Goal: Task Accomplishment & Management: Manage account settings

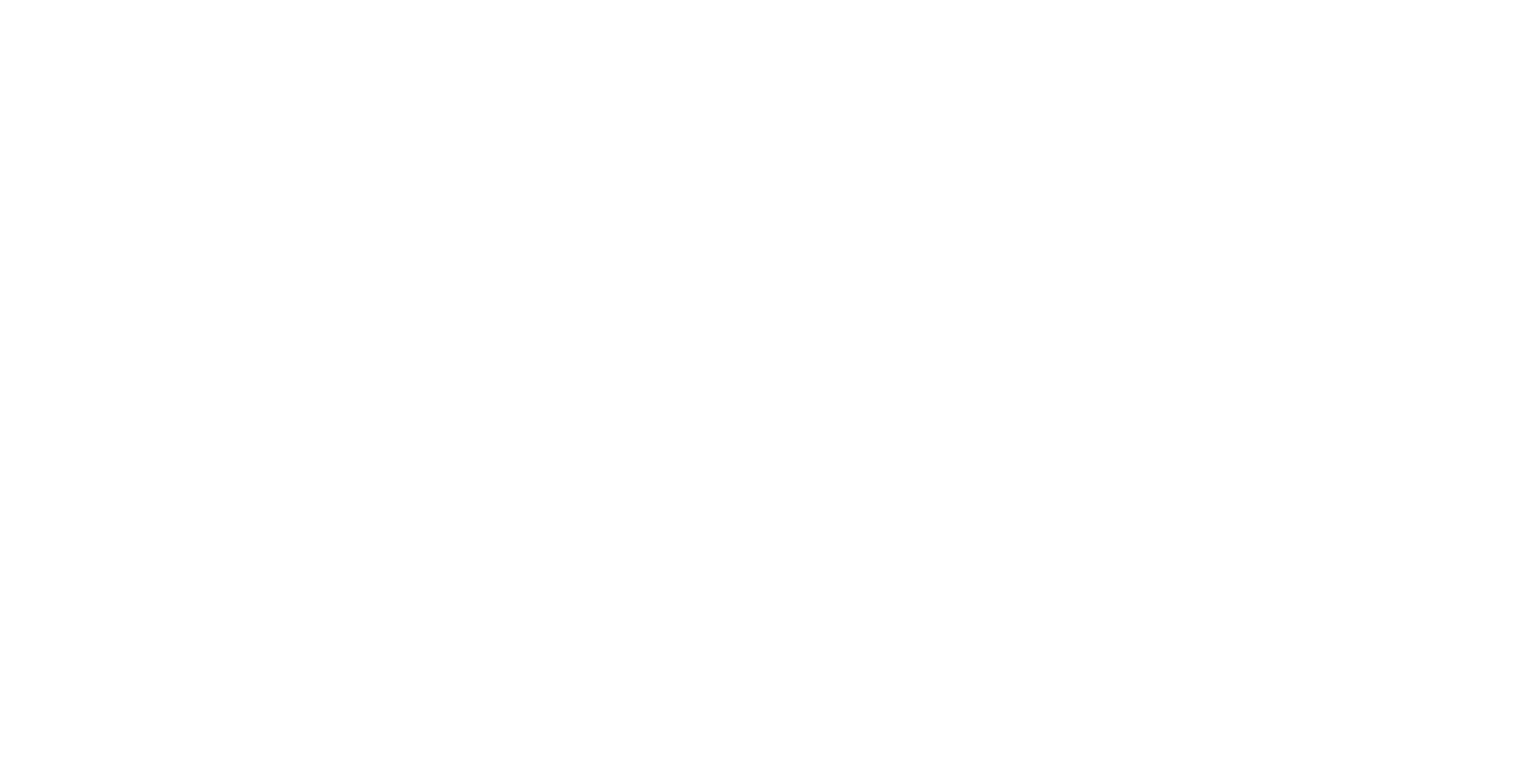
select select "*"
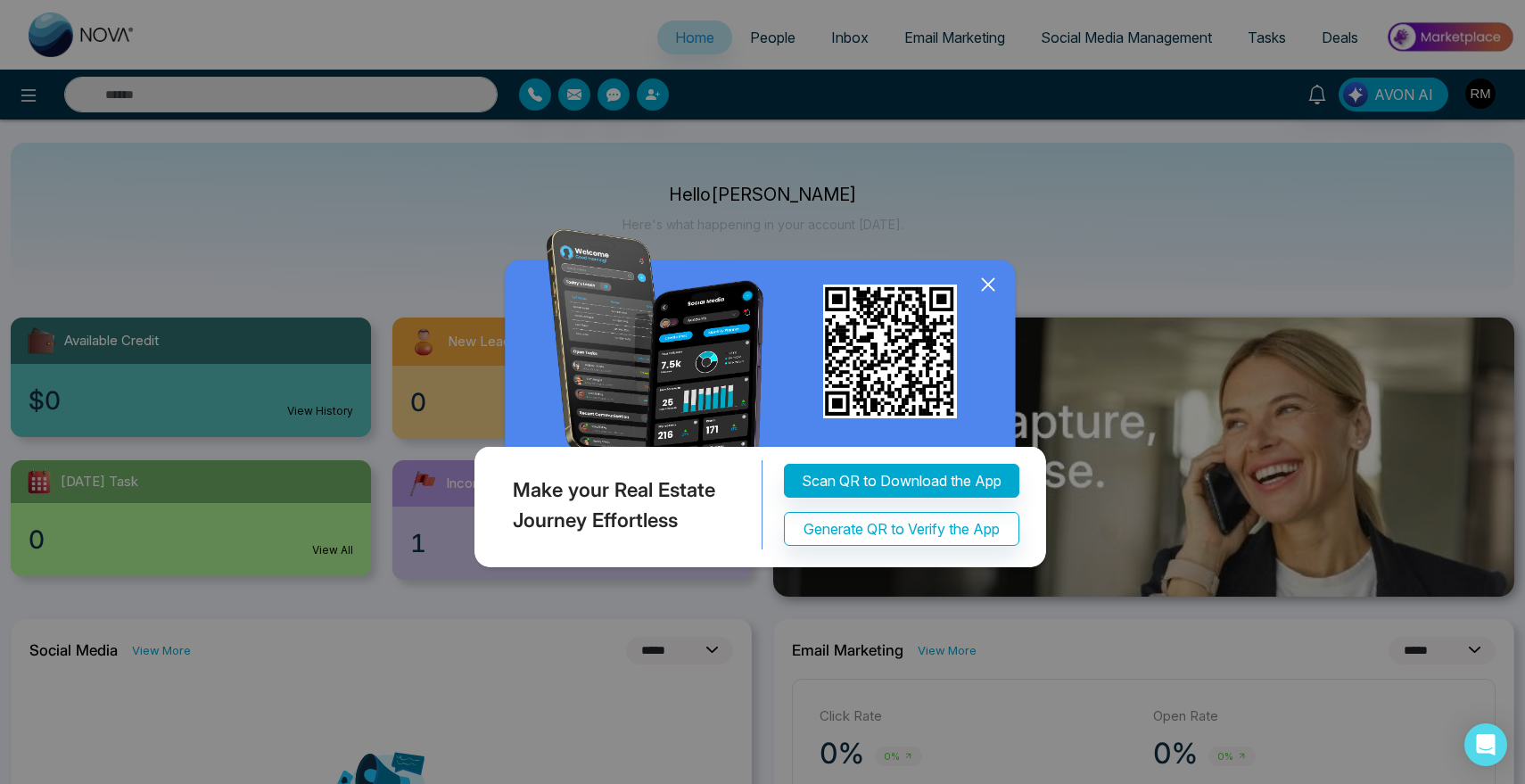
click at [982, 288] on icon at bounding box center [988, 285] width 27 height 27
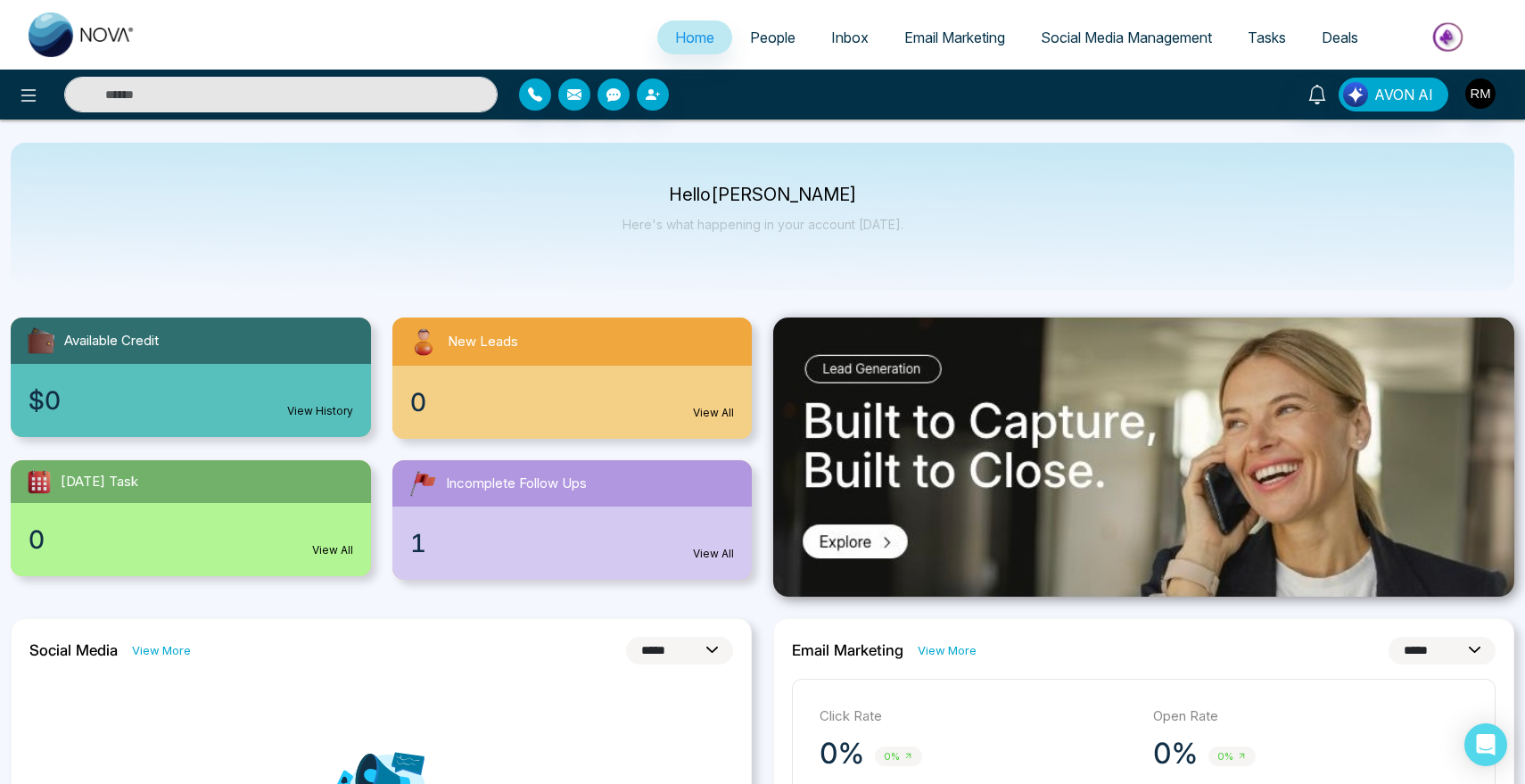
click at [750, 37] on span "People" at bounding box center [772, 38] width 46 height 18
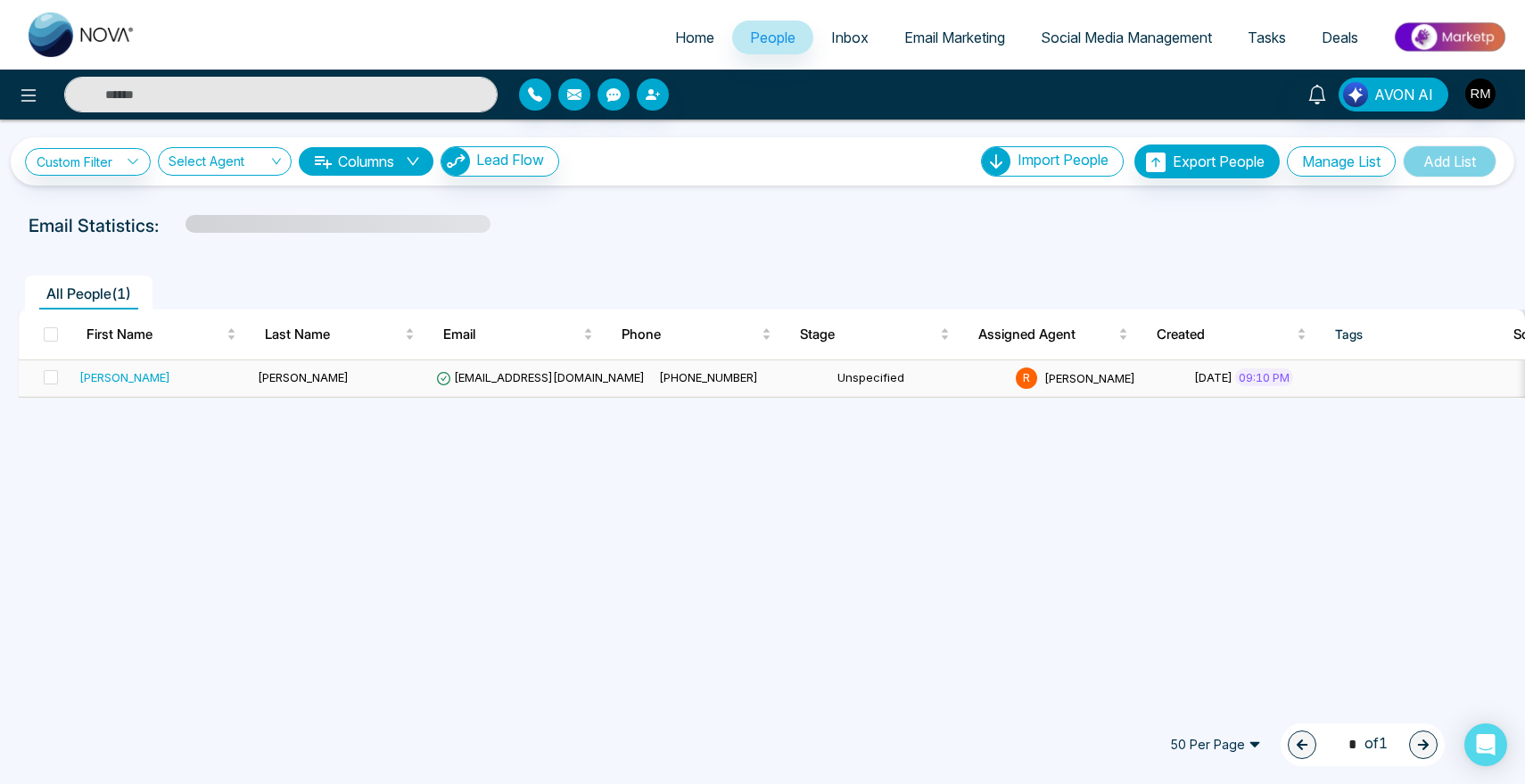
click at [94, 377] on div "[PERSON_NAME]" at bounding box center [124, 378] width 91 height 18
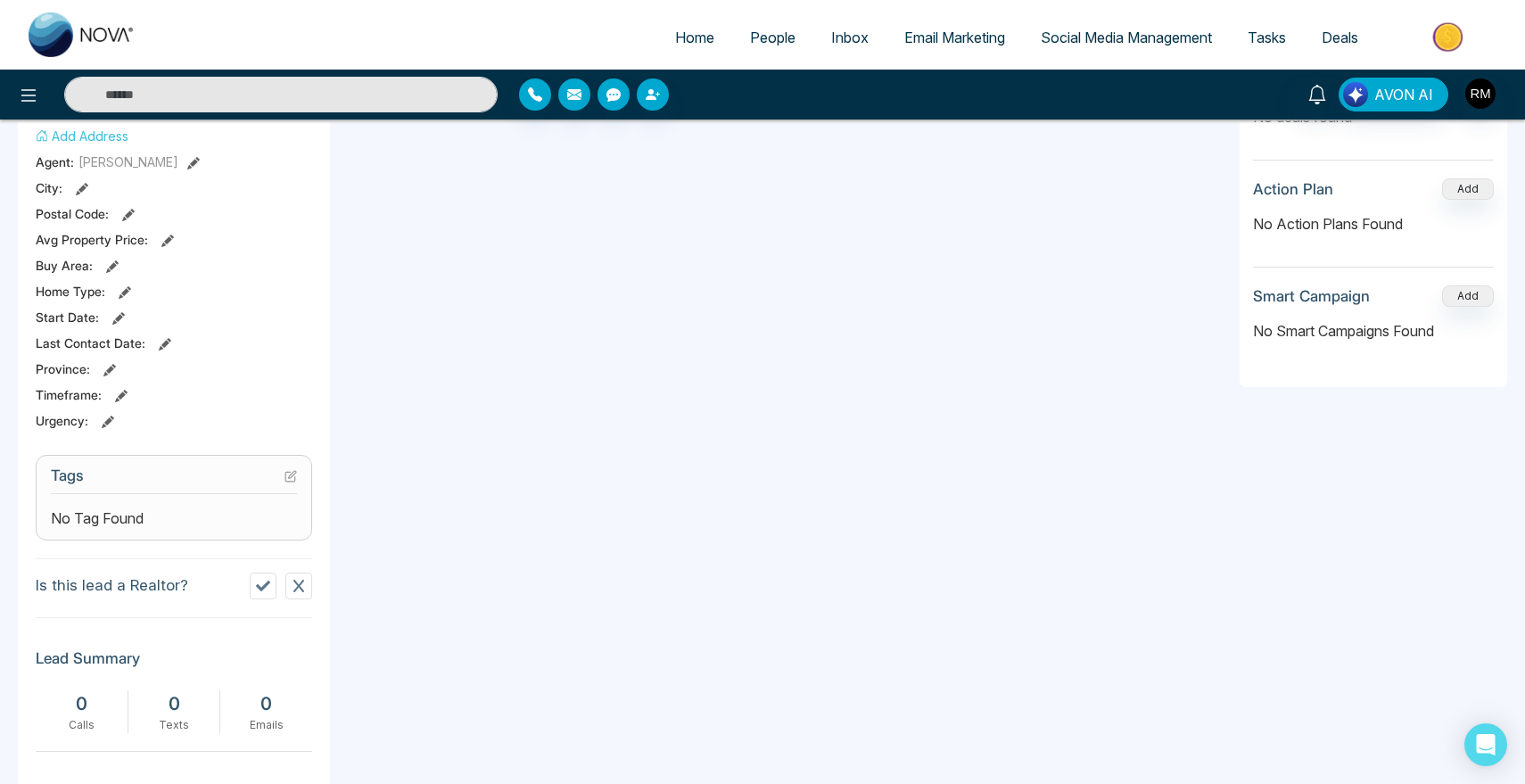
scroll to position [695, 0]
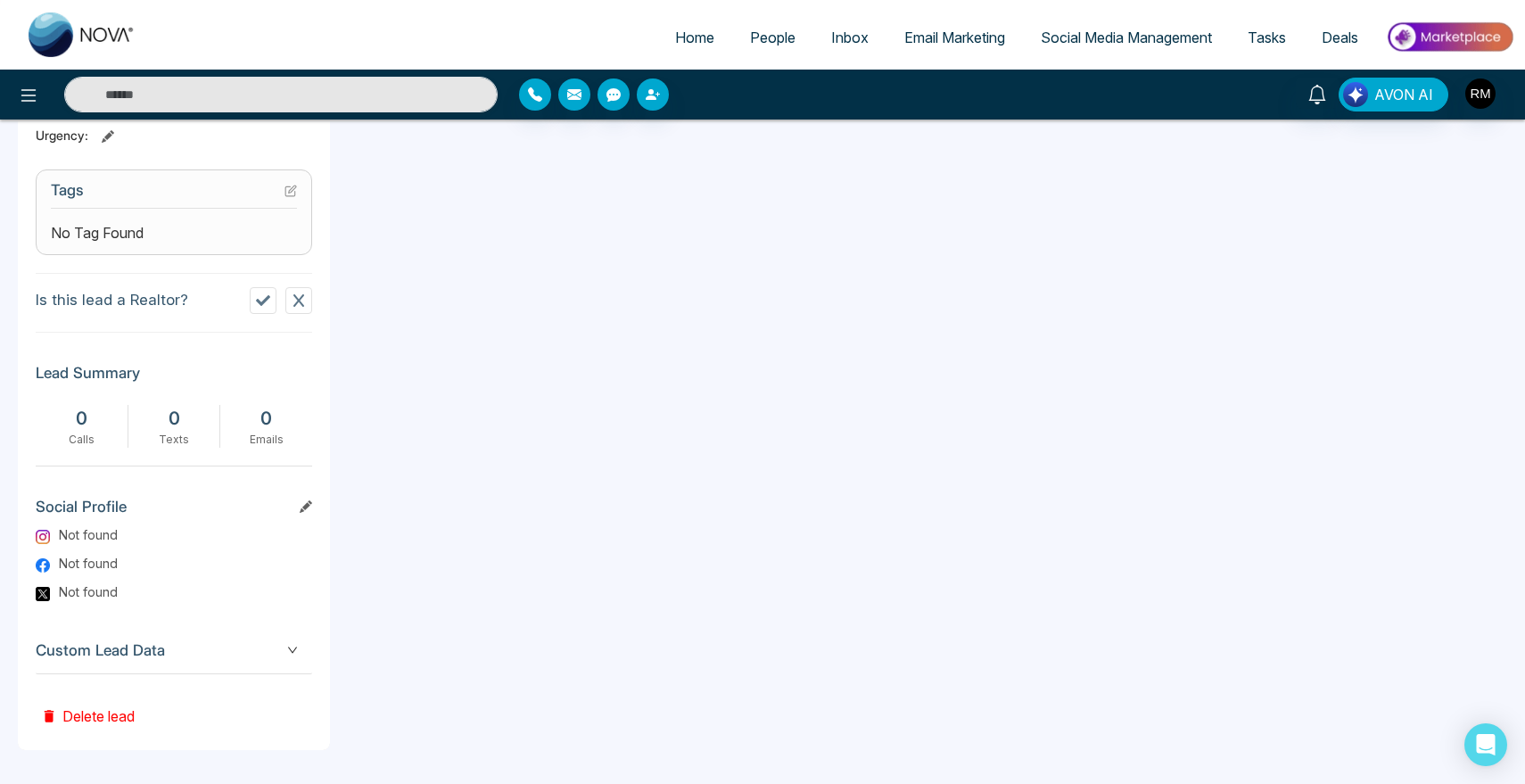
click at [233, 665] on div "Custom Lead Data" at bounding box center [174, 650] width 277 height 46
click at [233, 663] on div "Custom Lead Data" at bounding box center [174, 650] width 277 height 46
click at [264, 617] on div "R M Rutvik Mandani Added on August 19 2025 | 9:10 PM Last Connected: a few seco…" at bounding box center [174, 129] width 312 height 1241
click at [237, 655] on span "Custom Lead Data" at bounding box center [174, 650] width 277 height 24
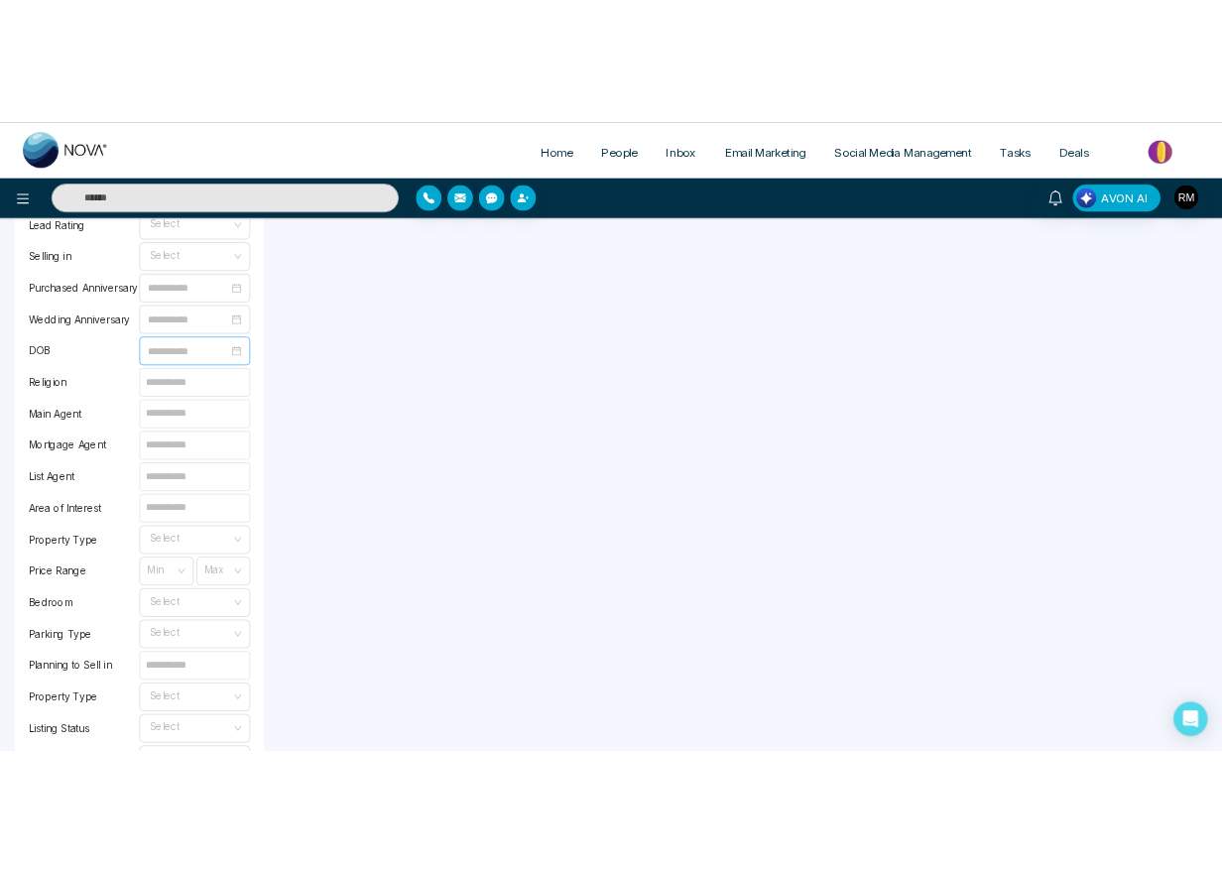
scroll to position [1554, 0]
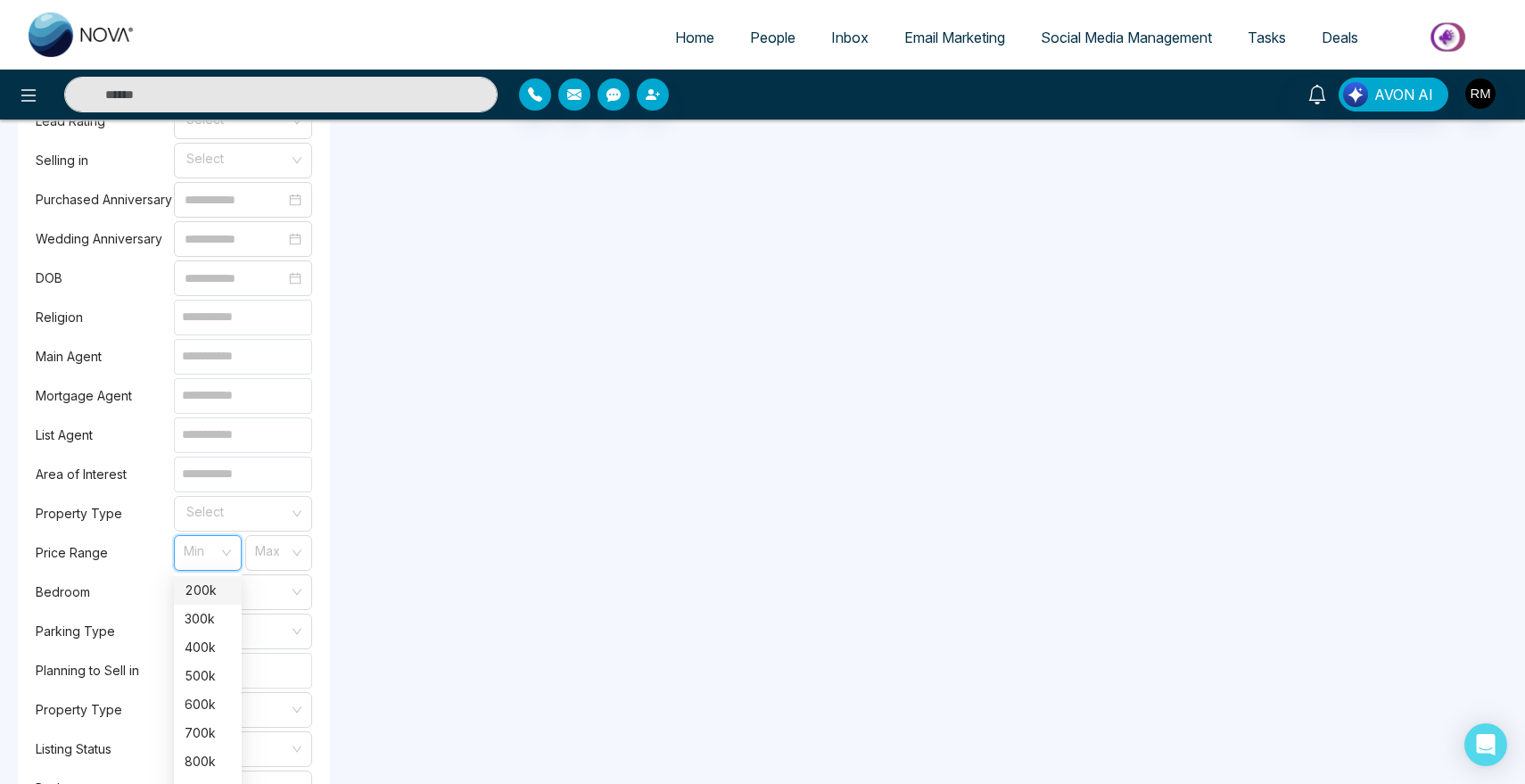
click at [213, 557] on input "search" at bounding box center [201, 549] width 34 height 27
click at [202, 623] on div "300k" at bounding box center [208, 619] width 47 height 20
click at [264, 543] on input "search" at bounding box center [273, 549] width 34 height 27
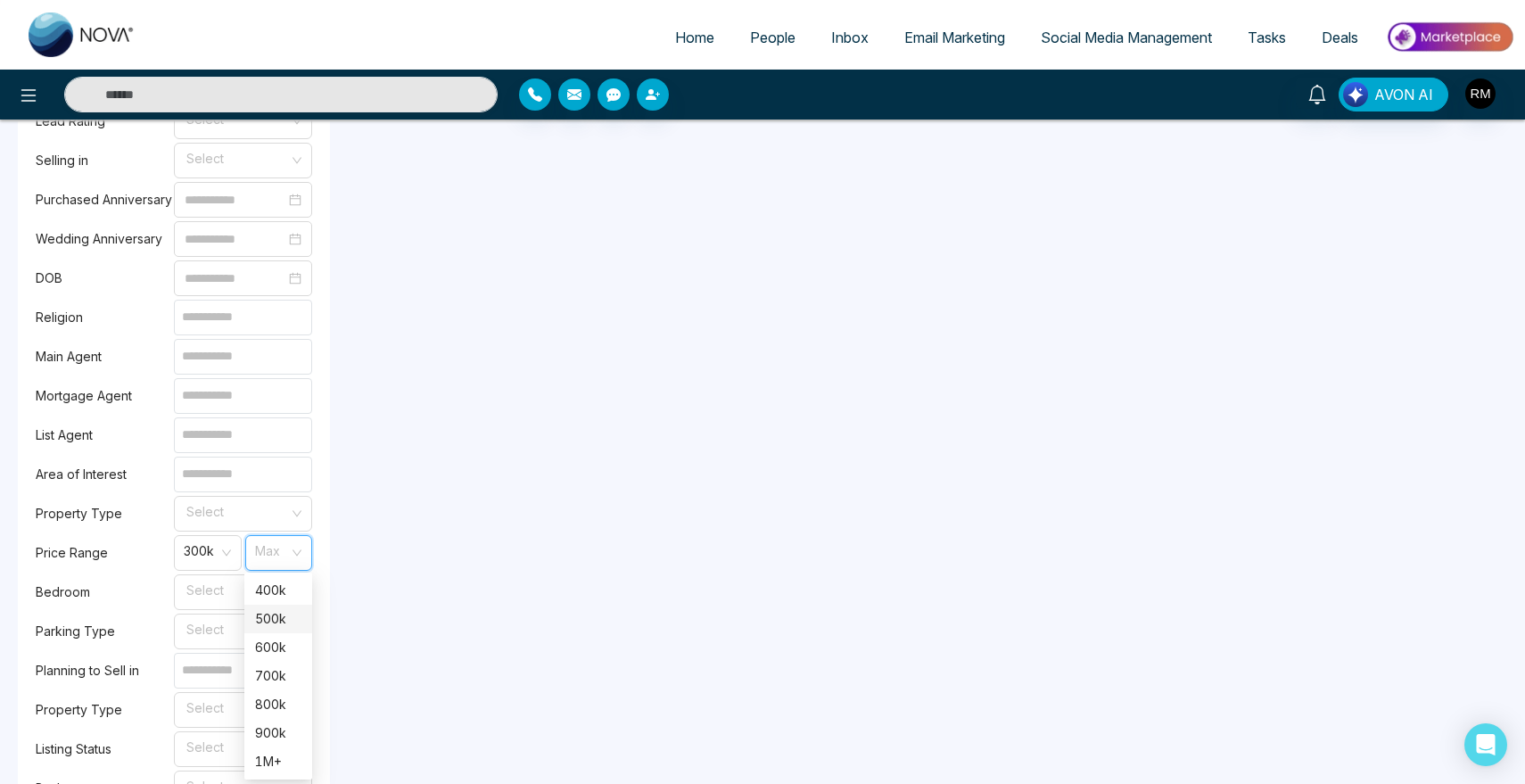
click at [278, 619] on div "500k" at bounding box center [279, 619] width 47 height 20
click at [215, 562] on span "300k" at bounding box center [208, 553] width 49 height 31
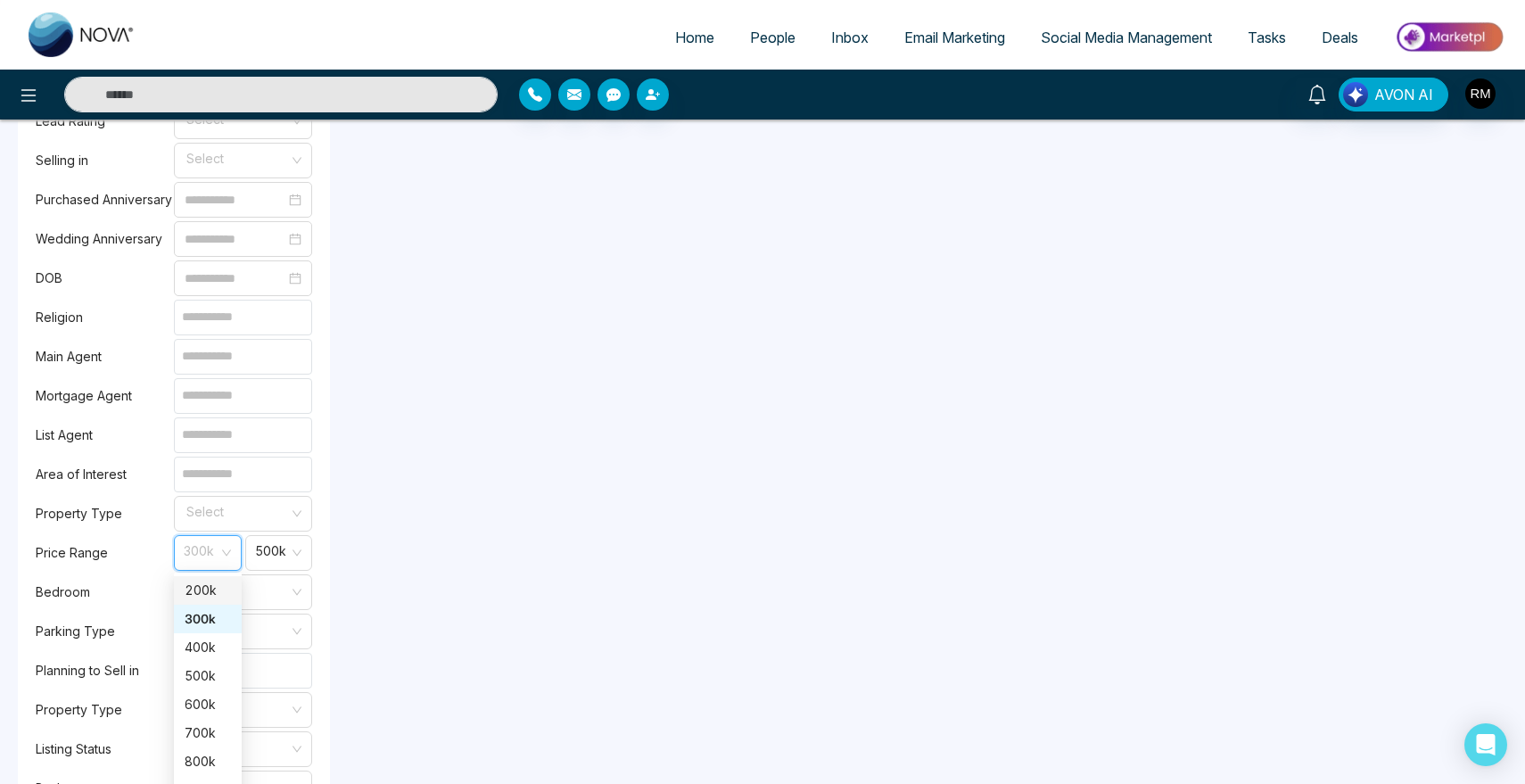
click at [208, 584] on div "200k" at bounding box center [208, 591] width 47 height 20
click at [206, 551] on span "200k" at bounding box center [208, 553] width 49 height 31
click at [206, 655] on div "400k" at bounding box center [208, 647] width 47 height 20
click at [196, 564] on span "400k" at bounding box center [208, 553] width 49 height 31
click at [203, 687] on div "500k" at bounding box center [207, 676] width 67 height 29
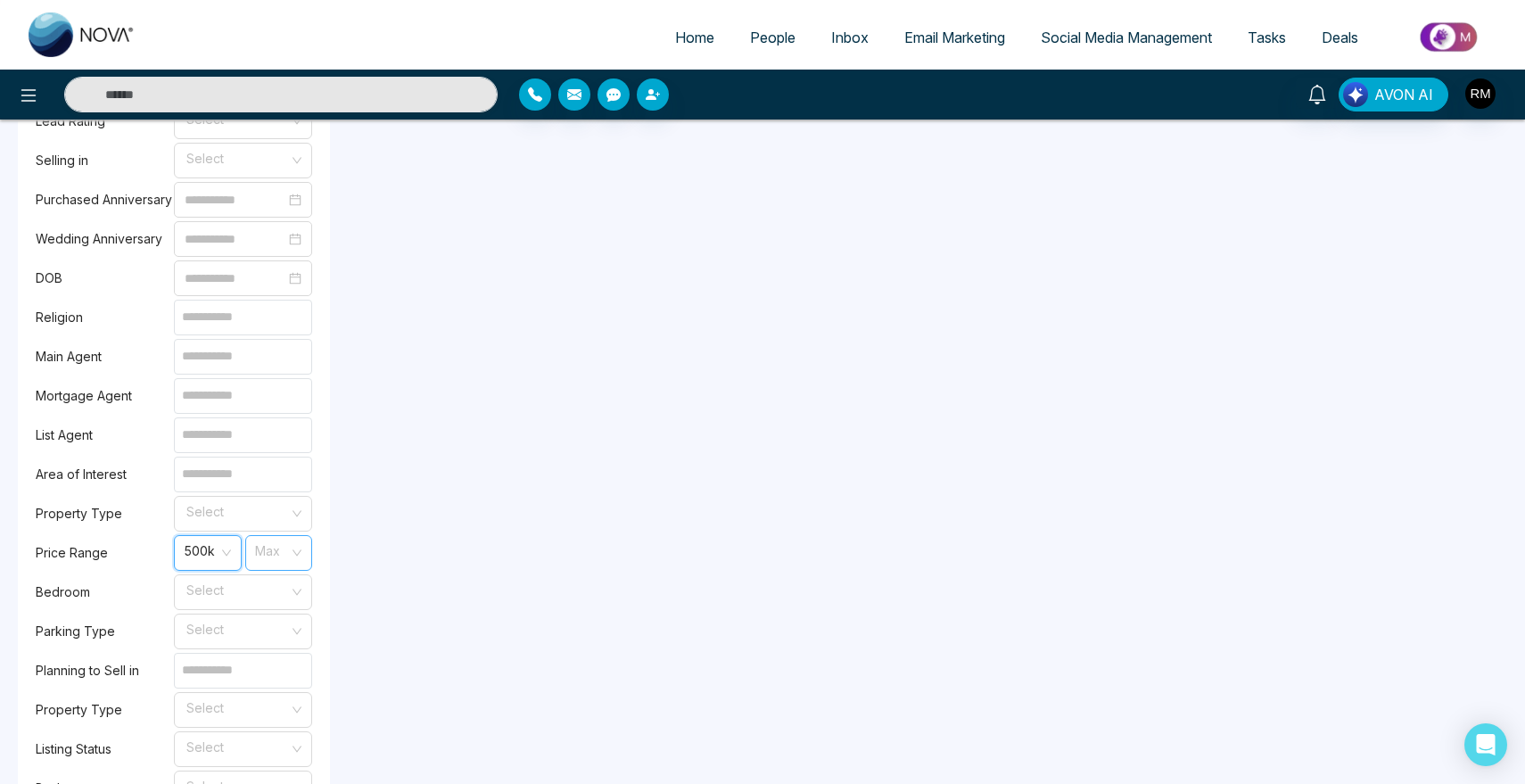
click at [272, 539] on input "search" at bounding box center [273, 549] width 34 height 27
